Goal: Complete application form

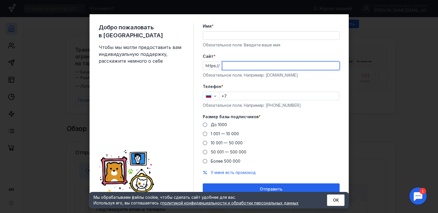
click at [227, 65] on input "Cайт *" at bounding box center [280, 66] width 117 height 8
click at [231, 34] on input "Имя *" at bounding box center [271, 36] width 136 height 8
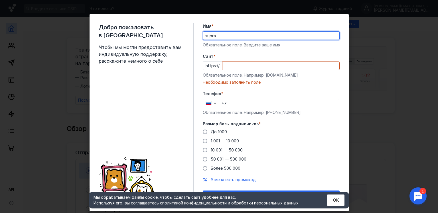
type input "supra"
click at [225, 63] on input "Cайт *" at bounding box center [280, 66] width 117 height 8
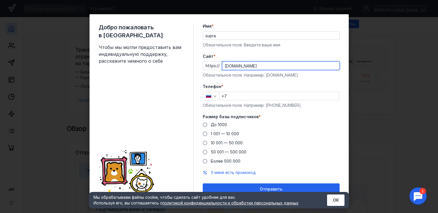
type input "[DOMAIN_NAME]"
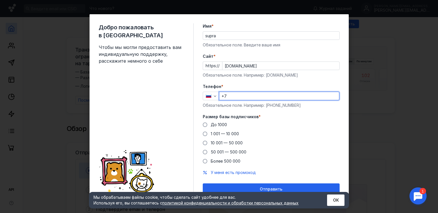
click at [234, 96] on input "+7" at bounding box center [279, 96] width 120 height 8
type input "[PHONE_NUMBER]"
click at [203, 124] on span at bounding box center [205, 125] width 5 height 5
click at [0, 0] on input "До 1000" at bounding box center [0, 0] width 0 height 0
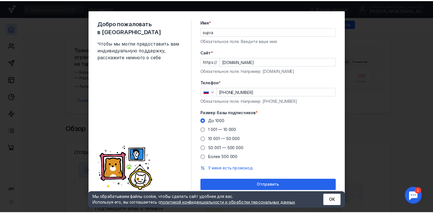
scroll to position [5, 0]
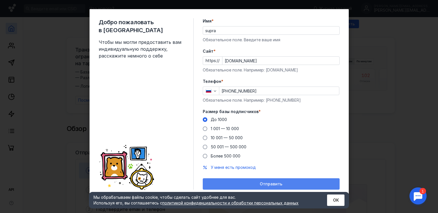
click at [261, 183] on span "Отправить" at bounding box center [271, 184] width 23 height 5
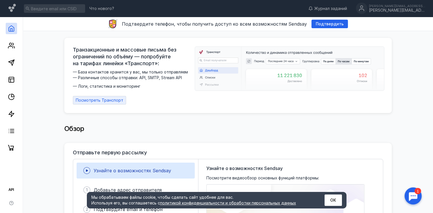
click at [109, 98] on span "Посмотреть Транспорт" at bounding box center [100, 100] width 48 height 5
